Goal: Task Accomplishment & Management: Complete application form

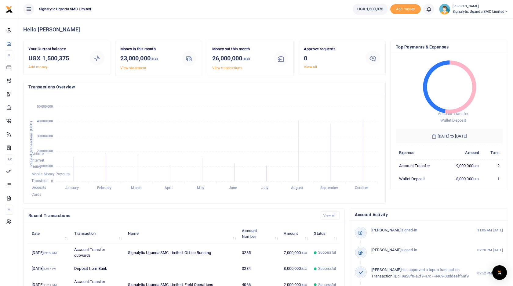
click at [480, 15] on ul "UGX 1,500,375 Add money Notifications 0 You have no new notification" at bounding box center [430, 9] width 165 height 18
click at [491, 10] on span "Signalytic Uganda SMC Limited" at bounding box center [480, 11] width 56 height 5
click at [477, 23] on link "Switch accounts" at bounding box center [479, 22] width 53 height 9
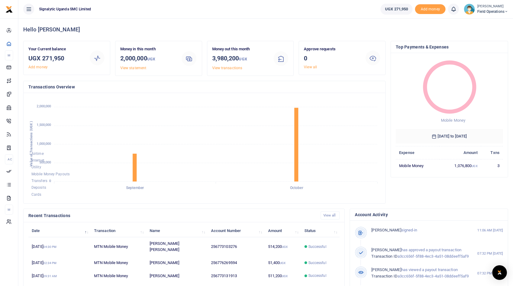
scroll to position [0, 0]
click at [493, 11] on span "Field Operations" at bounding box center [492, 11] width 31 height 5
click at [481, 44] on link "Account Settings" at bounding box center [479, 44] width 53 height 9
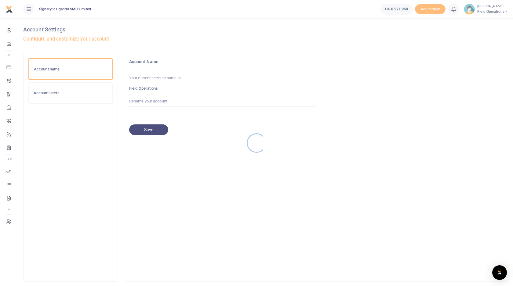
click at [58, 89] on div at bounding box center [256, 143] width 513 height 286
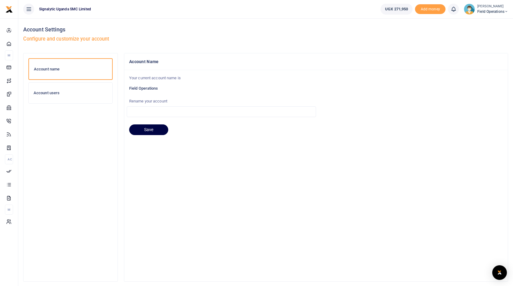
click at [70, 95] on div at bounding box center [256, 143] width 513 height 286
click at [81, 95] on h6 "Account users" at bounding box center [71, 93] width 74 height 5
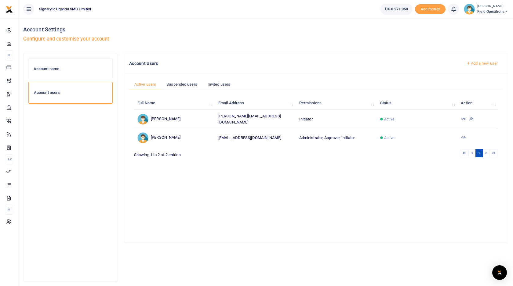
click at [488, 63] on link "Add a new user" at bounding box center [481, 63] width 41 height 10
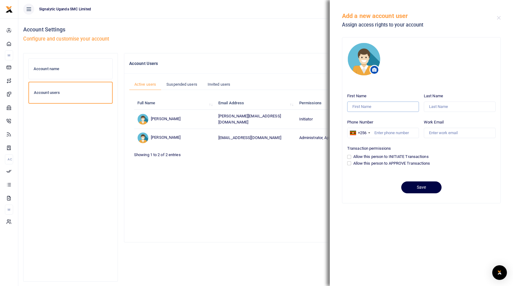
click at [378, 110] on input "First Name" at bounding box center [383, 107] width 72 height 10
type input "Christopher"
click at [448, 135] on input "Work Email" at bounding box center [459, 133] width 72 height 10
paste input "christopher.turyamureba@signalytic.ug"
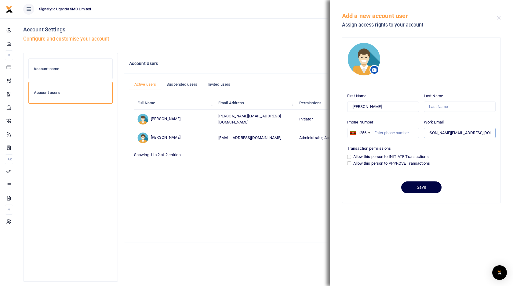
type input "christopher.turyamureba@signalytic.ug"
click at [386, 134] on input "Phone Number" at bounding box center [383, 133] width 72 height 10
paste input "256703319574"
type input "256703319574"
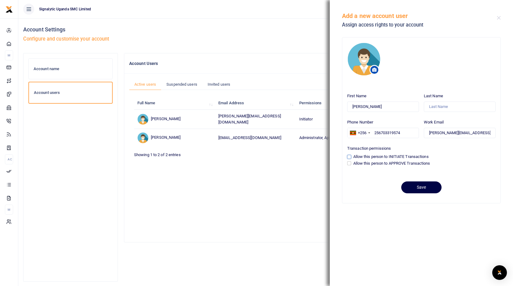
click at [349, 157] on input "Allow this person to INITIATE Transactions" at bounding box center [349, 157] width 4 height 4
checkbox input "true"
click at [448, 107] on input "Last Name" at bounding box center [459, 107] width 72 height 10
click at [445, 104] on input "Last Name" at bounding box center [459, 107] width 72 height 10
drag, startPoint x: 450, startPoint y: 132, endPoint x: 472, endPoint y: 132, distance: 22.0
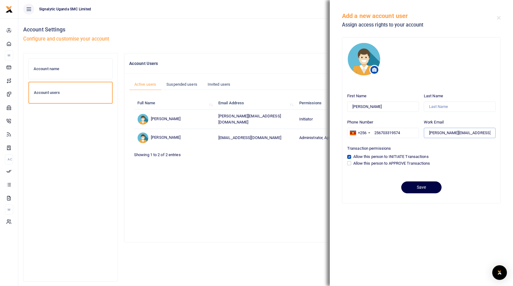
click at [472, 132] on input "christopher.turyamureba@signalytic.ug" at bounding box center [459, 133] width 72 height 10
click at [436, 108] on input "Last Name" at bounding box center [459, 107] width 72 height 10
paste input "turyamureba"
click at [430, 106] on input "turyamureba" at bounding box center [459, 107] width 72 height 10
type input "Turyamureba"
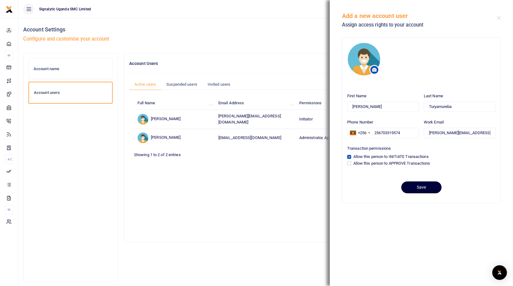
click at [427, 186] on button "Save" at bounding box center [421, 188] width 40 height 12
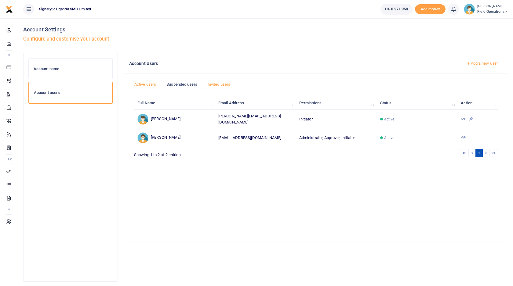
click at [221, 86] on link "Invited users" at bounding box center [218, 85] width 33 height 12
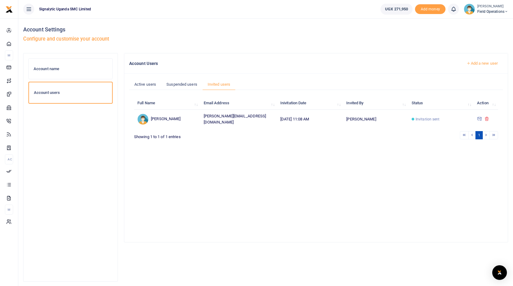
click at [342, 35] on div "Account Settings Configure and customise your account" at bounding box center [265, 35] width 484 height 35
